Goal: Find specific page/section: Find specific page/section

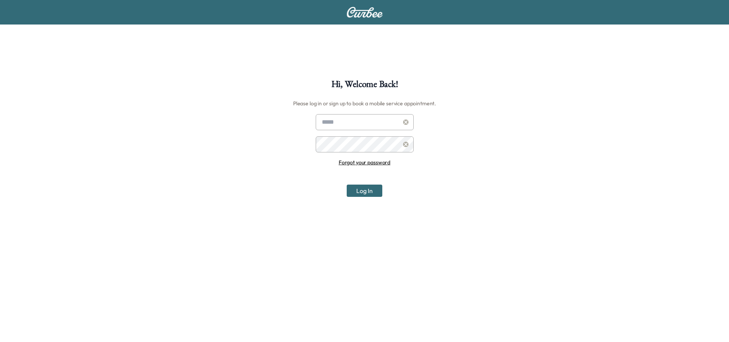
type input "**********"
click at [363, 190] on button "Log In" at bounding box center [365, 190] width 36 height 12
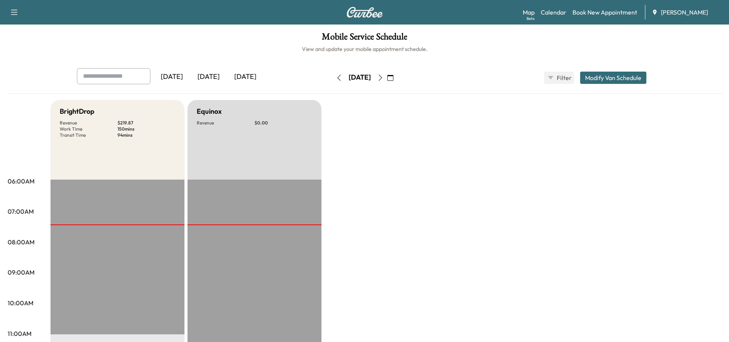
click at [383, 77] on icon "button" at bounding box center [380, 78] width 6 height 6
click at [383, 79] on icon "button" at bounding box center [380, 78] width 6 height 6
click at [383, 75] on icon "button" at bounding box center [380, 78] width 6 height 6
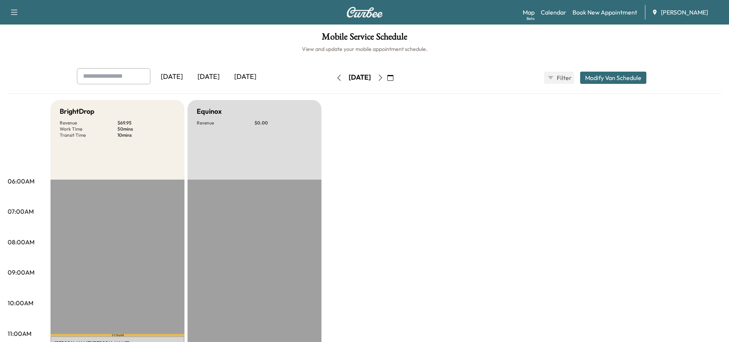
click at [383, 79] on icon "button" at bounding box center [380, 78] width 6 height 6
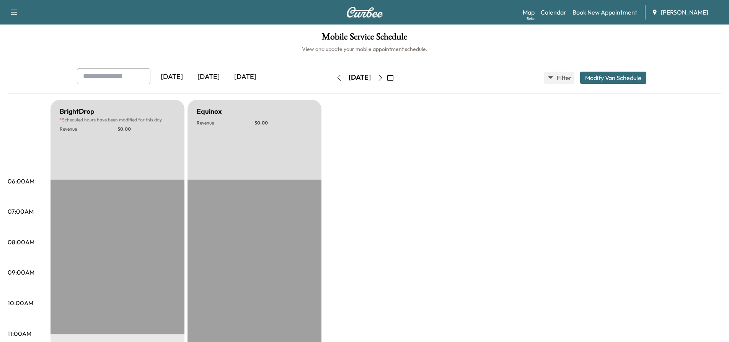
click at [336, 77] on icon "button" at bounding box center [339, 78] width 6 height 6
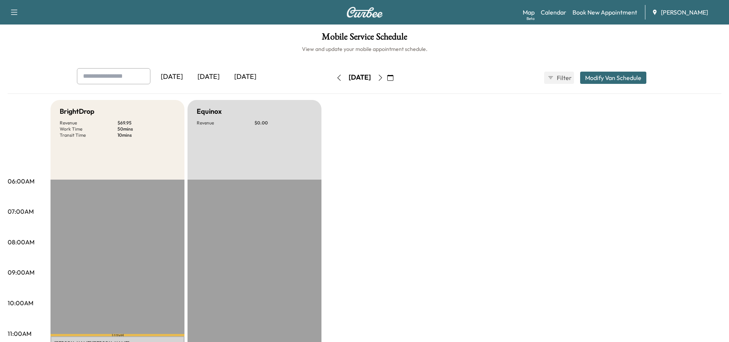
click at [333, 77] on button "button" at bounding box center [339, 78] width 13 height 12
click at [336, 78] on icon "button" at bounding box center [339, 78] width 6 height 6
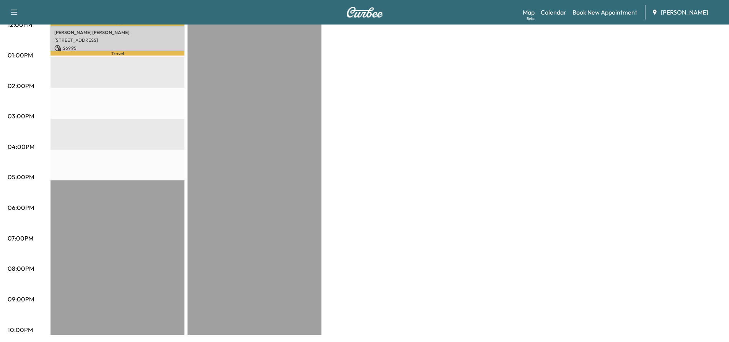
scroll to position [340, 0]
click at [618, 82] on div "BrightDrop Revenue $ 69.95 Work Time 50 mins Transit Time 19 mins Travel [PERSO…" at bounding box center [386, 47] width 671 height 574
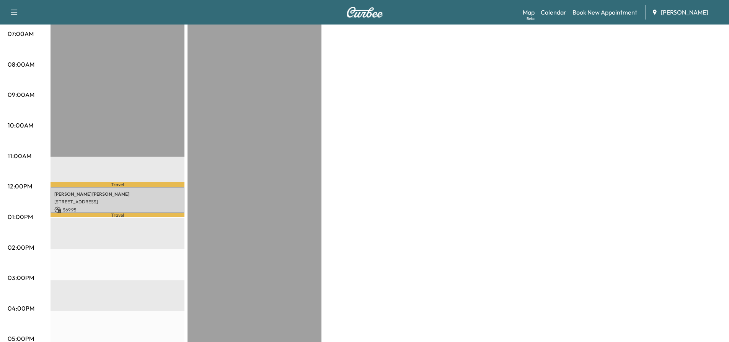
scroll to position [191, 0]
